Goal: Task Accomplishment & Management: Manage account settings

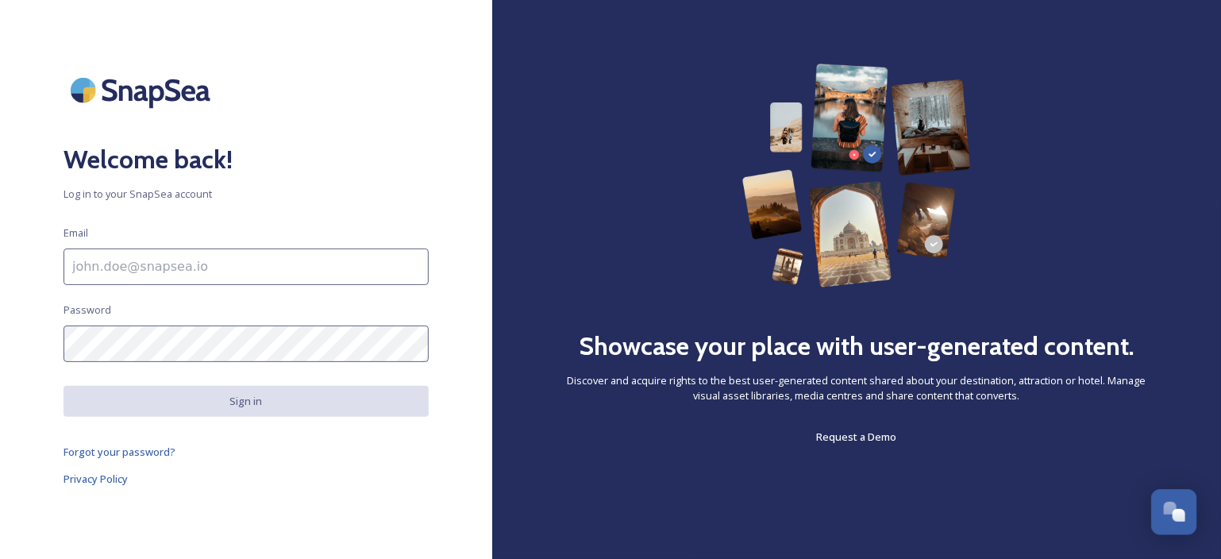
click at [205, 264] on input at bounding box center [246, 266] width 365 height 37
paste input "[EMAIL_ADDRESS][DOMAIN_NAME]"
type input "[EMAIL_ADDRESS][DOMAIN_NAME]"
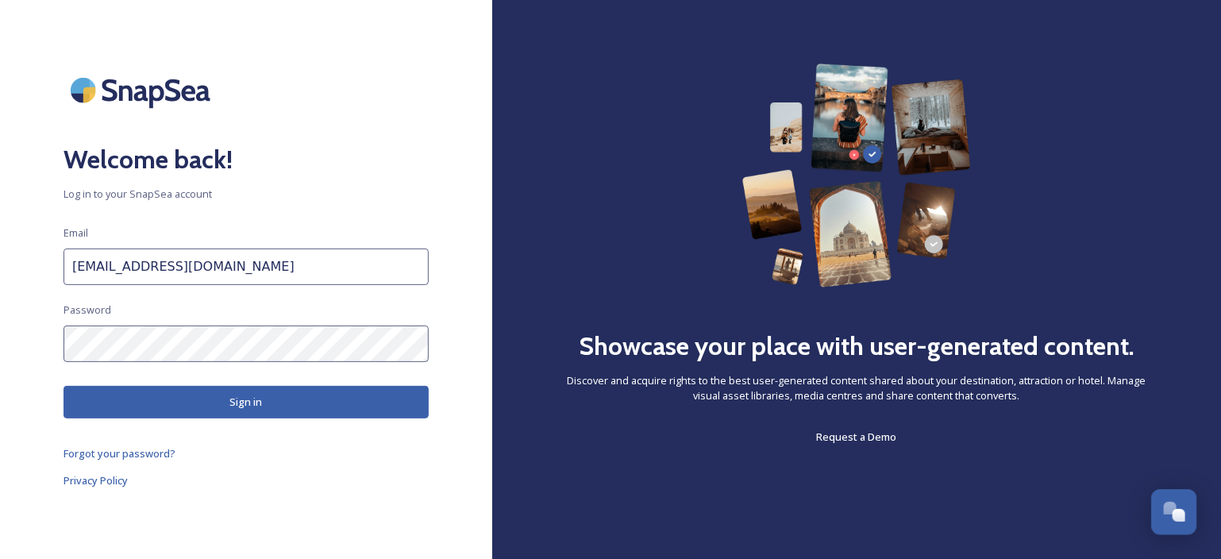
click at [268, 406] on button "Sign in" at bounding box center [246, 402] width 365 height 33
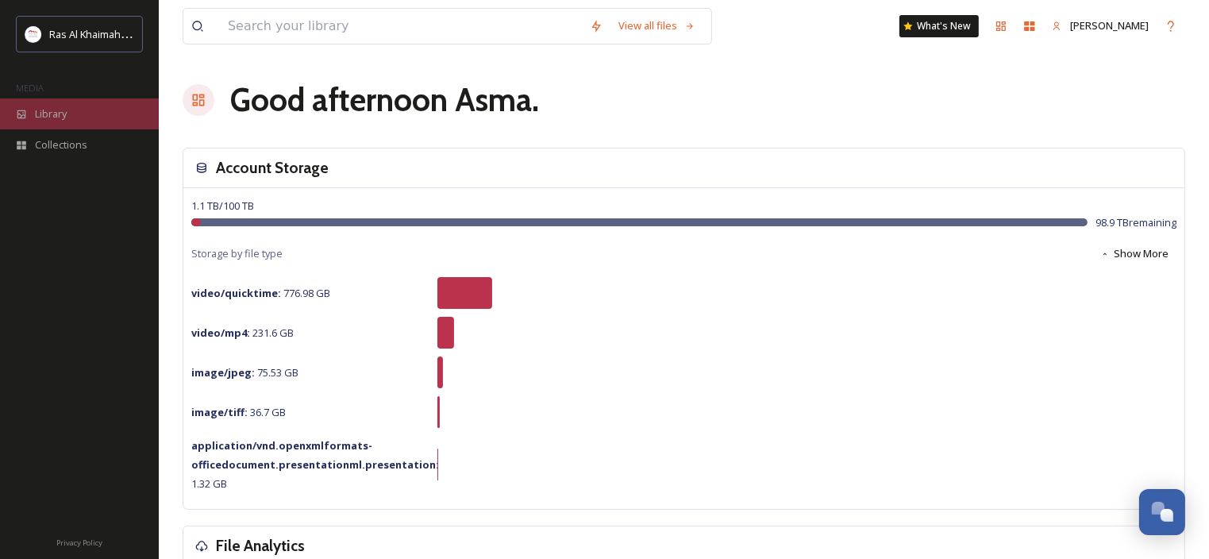
click at [52, 118] on span "Library" at bounding box center [51, 113] width 32 height 15
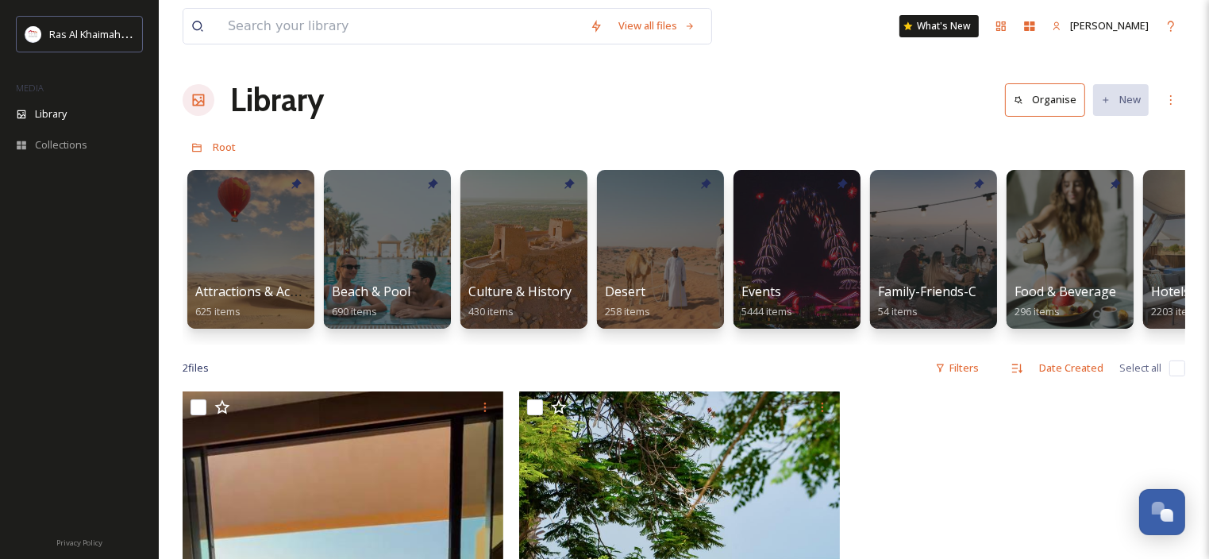
click at [258, 102] on h1 "Library" at bounding box center [277, 100] width 94 height 48
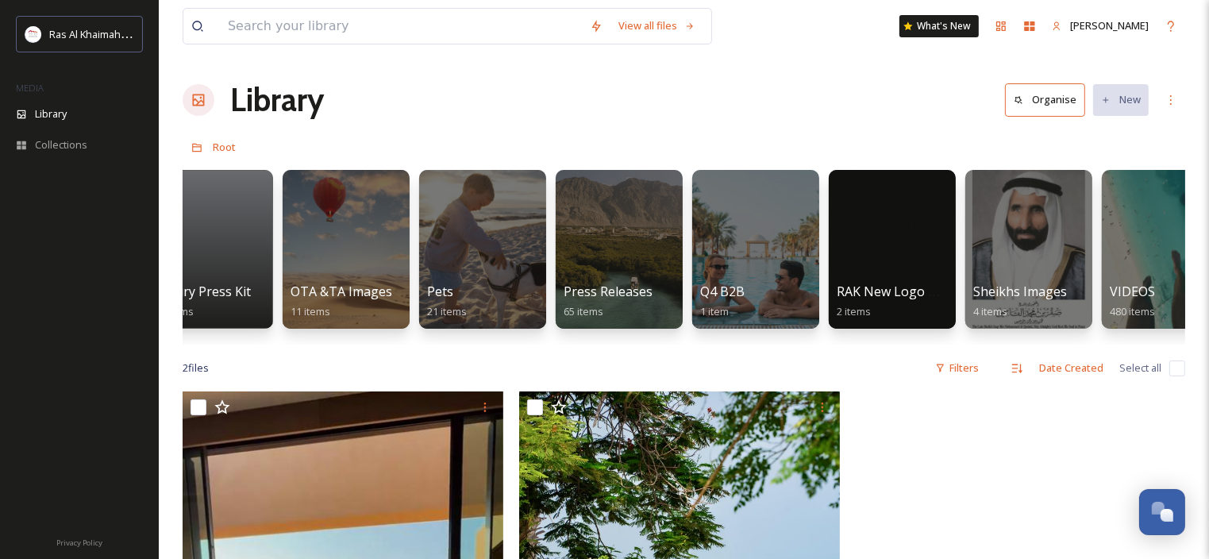
scroll to position [0, 3093]
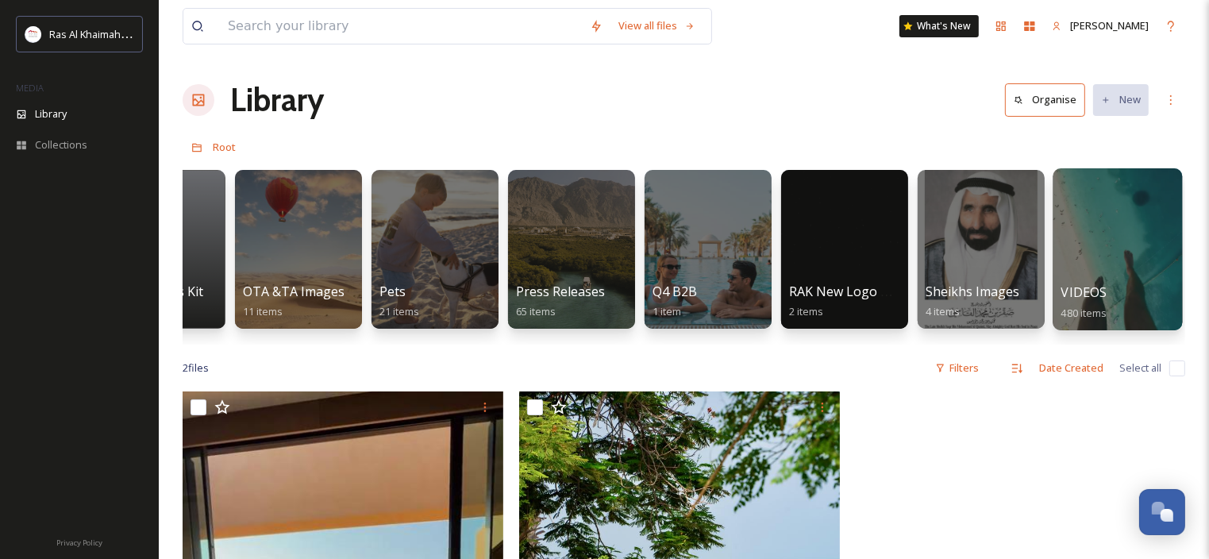
click at [1110, 256] on div at bounding box center [1117, 249] width 129 height 162
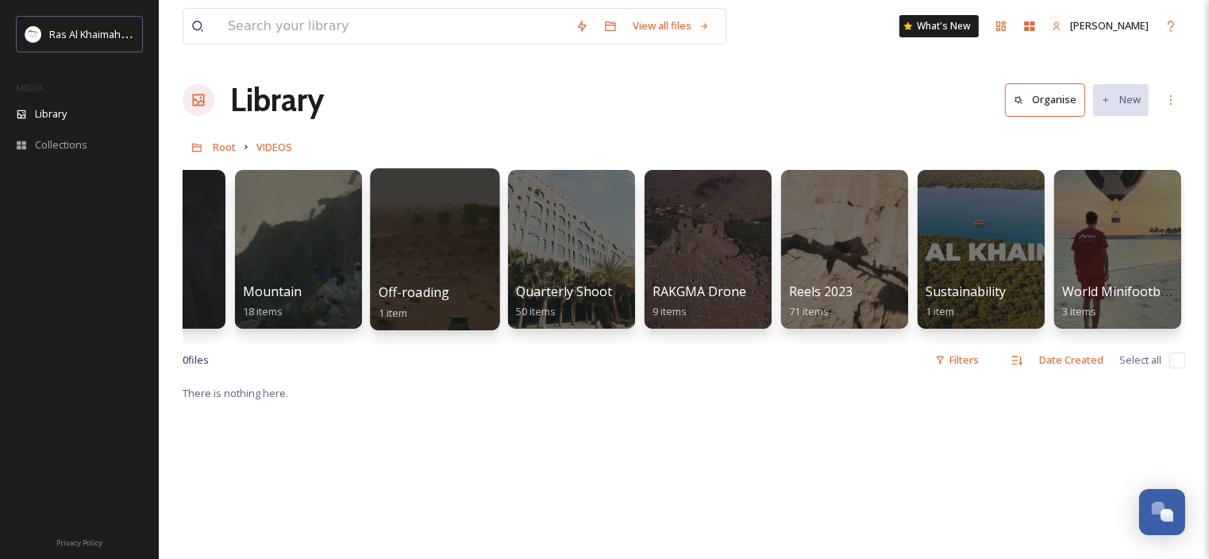
click at [406, 252] on div at bounding box center [434, 249] width 129 height 162
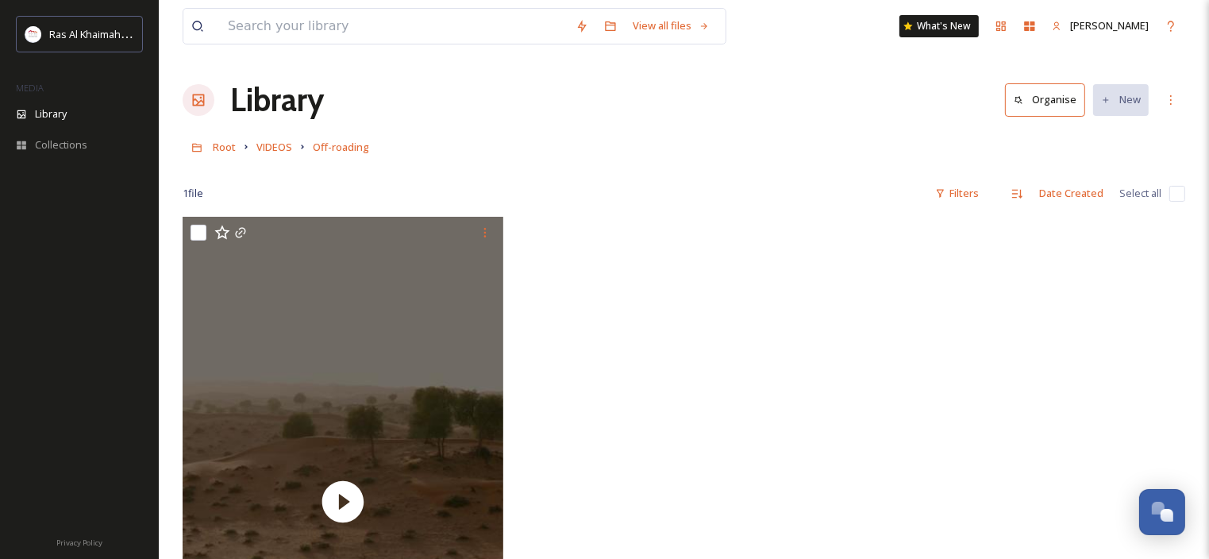
click at [257, 106] on h1 "Library" at bounding box center [277, 100] width 94 height 48
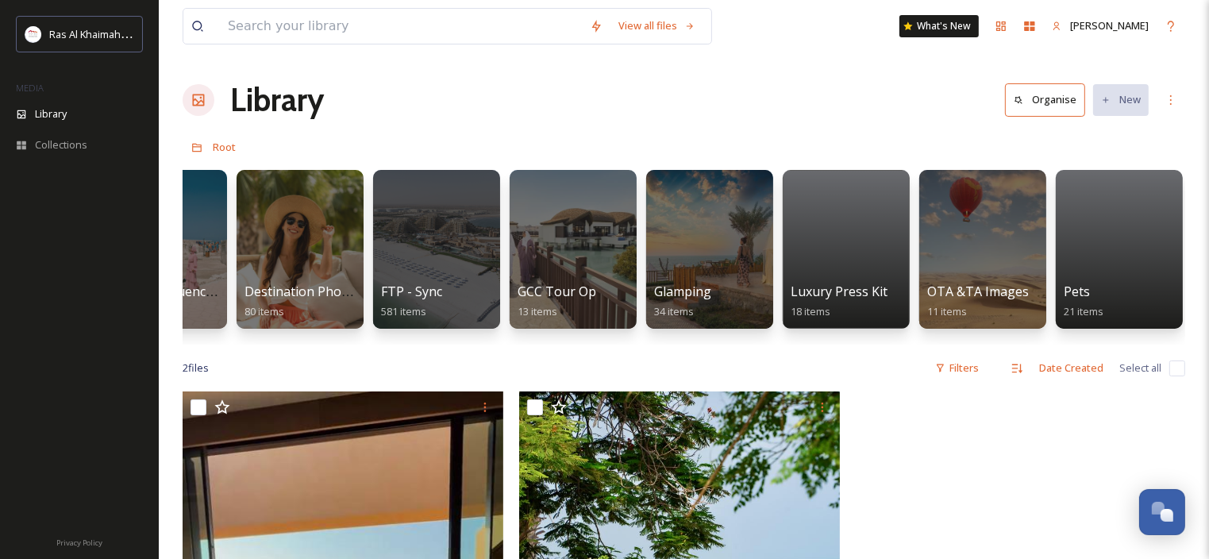
scroll to position [0, 2466]
